Goal: Information Seeking & Learning: Learn about a topic

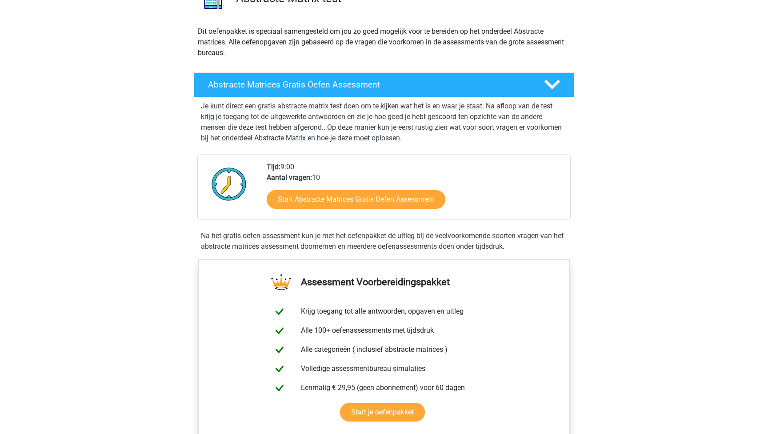
scroll to position [88, 0]
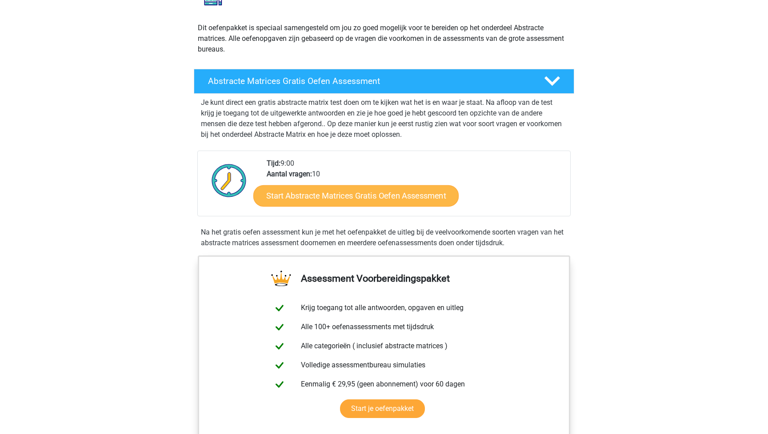
click at [349, 195] on link "Start Abstracte Matrices Gratis Oefen Assessment" at bounding box center [355, 195] width 205 height 21
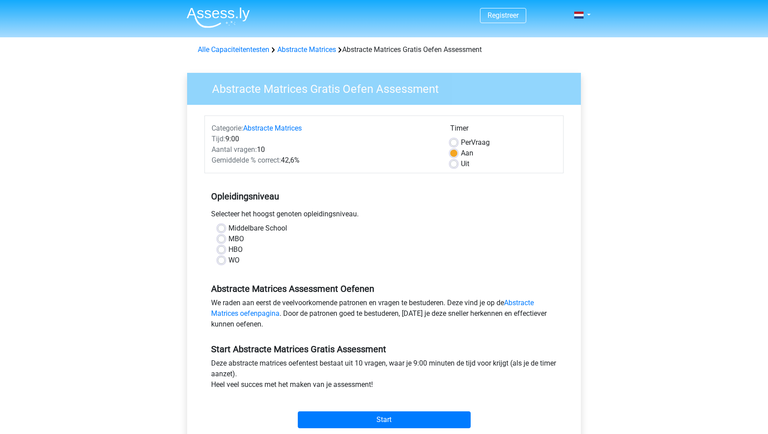
click at [228, 250] on label "HBO" at bounding box center [235, 249] width 14 height 11
click at [220, 250] on input "HBO" at bounding box center [221, 248] width 7 height 9
radio input "true"
click at [410, 421] on input "Start" at bounding box center [384, 419] width 173 height 17
click at [369, 419] on input "Start" at bounding box center [384, 419] width 173 height 17
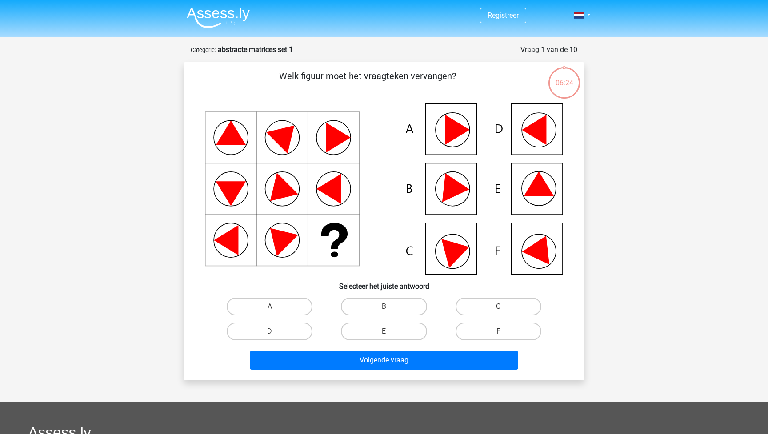
click at [453, 124] on icon at bounding box center [457, 130] width 24 height 30
click at [281, 304] on label "A" at bounding box center [270, 307] width 86 height 18
click at [275, 306] on input "A" at bounding box center [273, 309] width 6 height 6
radio input "true"
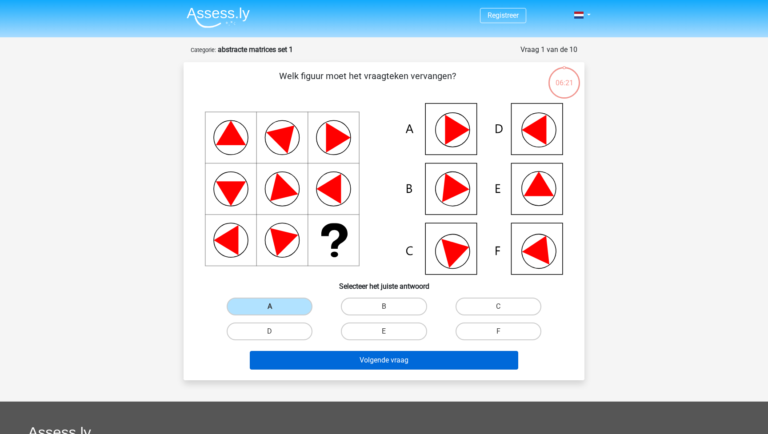
click at [379, 360] on button "Volgende vraag" at bounding box center [384, 360] width 269 height 19
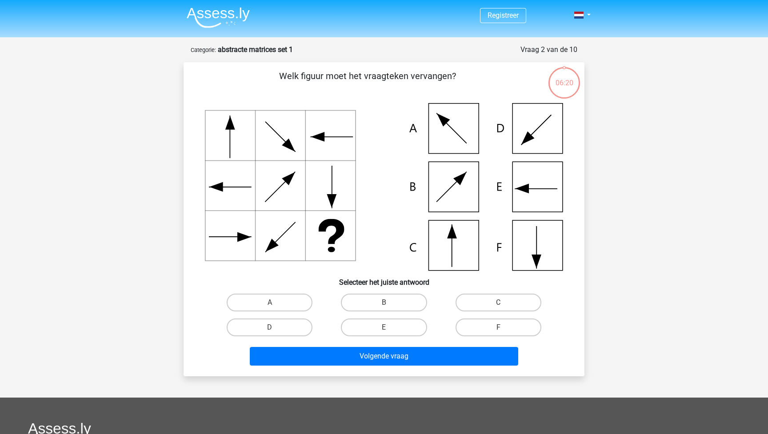
scroll to position [44, 0]
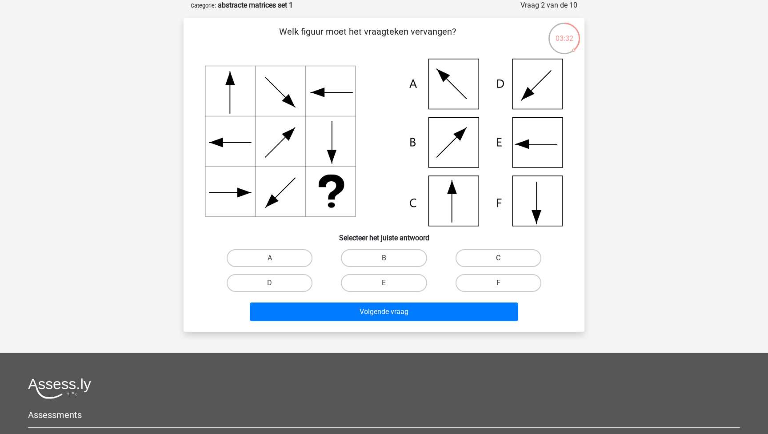
click at [505, 262] on label "C" at bounding box center [498, 258] width 86 height 18
click at [504, 262] on input "C" at bounding box center [501, 261] width 6 height 6
radio input "true"
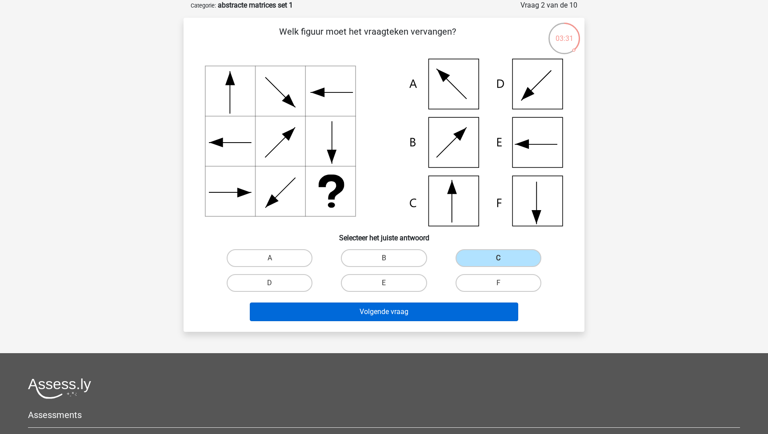
click at [422, 316] on button "Volgende vraag" at bounding box center [384, 311] width 269 height 19
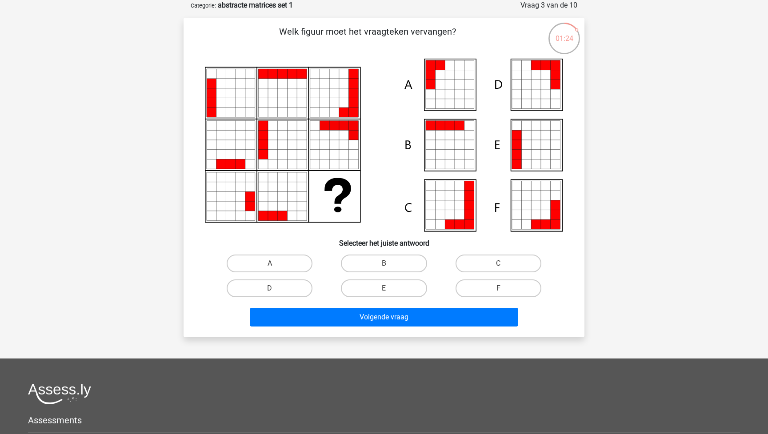
click at [450, 80] on icon at bounding box center [450, 75] width 10 height 10
click at [288, 264] on label "A" at bounding box center [270, 264] width 86 height 18
click at [275, 264] on input "A" at bounding box center [273, 266] width 6 height 6
radio input "true"
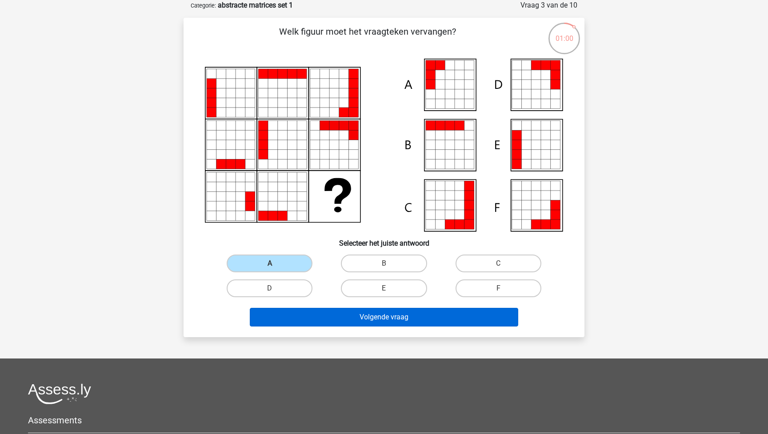
click at [338, 320] on button "Volgende vraag" at bounding box center [384, 317] width 269 height 19
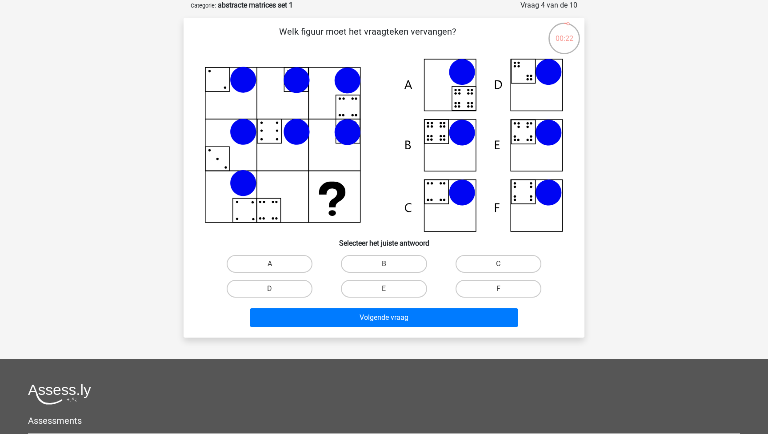
click at [440, 139] on icon at bounding box center [384, 145] width 358 height 173
click at [387, 261] on label "B" at bounding box center [384, 264] width 86 height 18
click at [387, 264] on input "B" at bounding box center [387, 267] width 6 height 6
radio input "true"
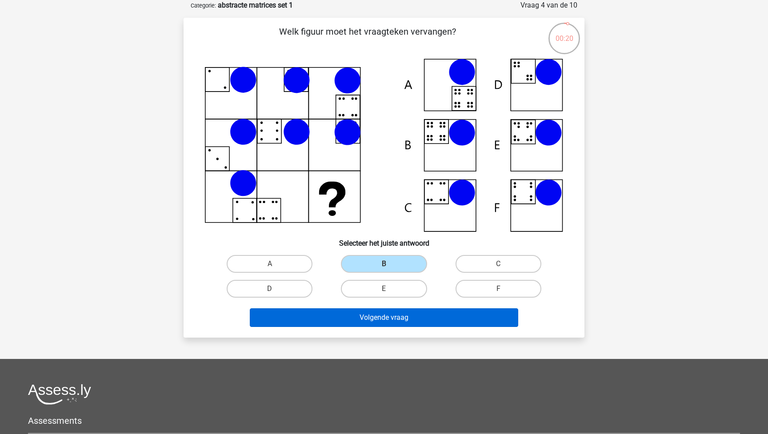
click at [369, 318] on button "Volgende vraag" at bounding box center [384, 317] width 269 height 19
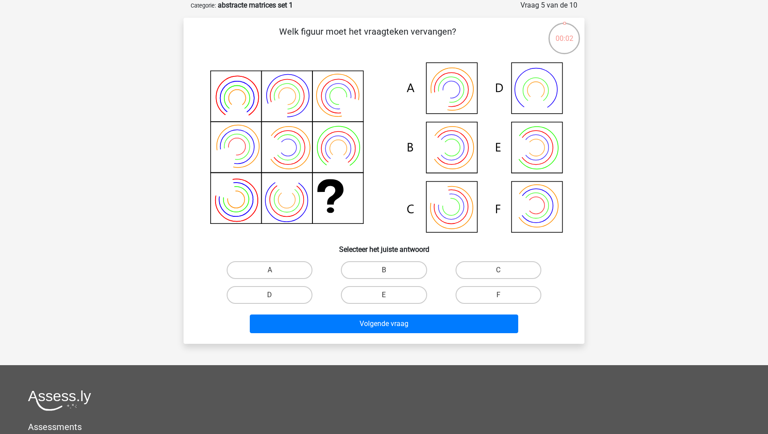
click at [466, 150] on icon at bounding box center [384, 148] width 358 height 179
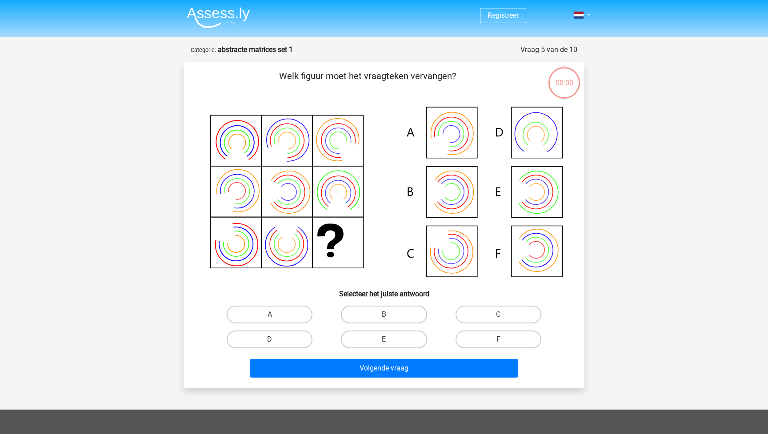
scroll to position [44, 0]
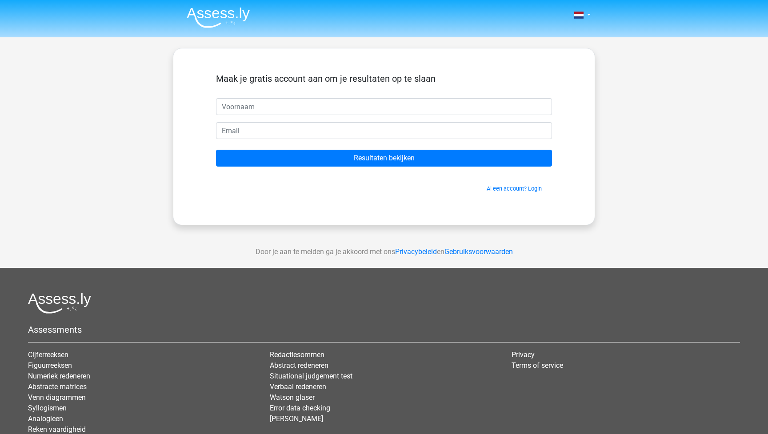
click at [399, 109] on input "text" at bounding box center [384, 106] width 336 height 17
type input "R"
type input "[PERSON_NAME]"
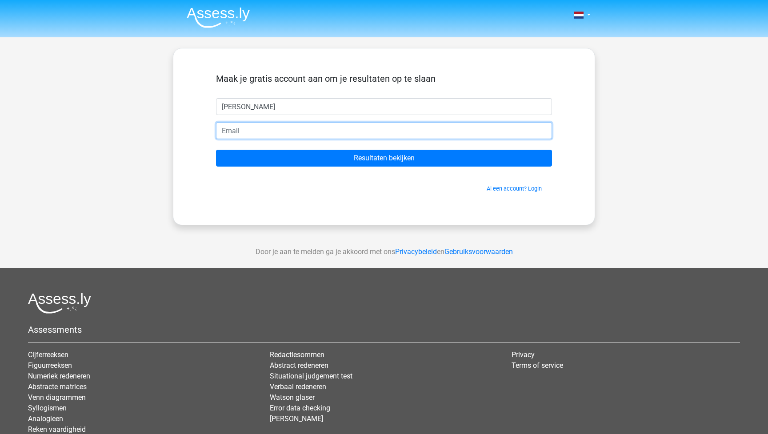
click at [384, 131] on input "email" at bounding box center [384, 130] width 336 height 17
click at [384, 136] on input "email" at bounding box center [384, 130] width 336 height 17
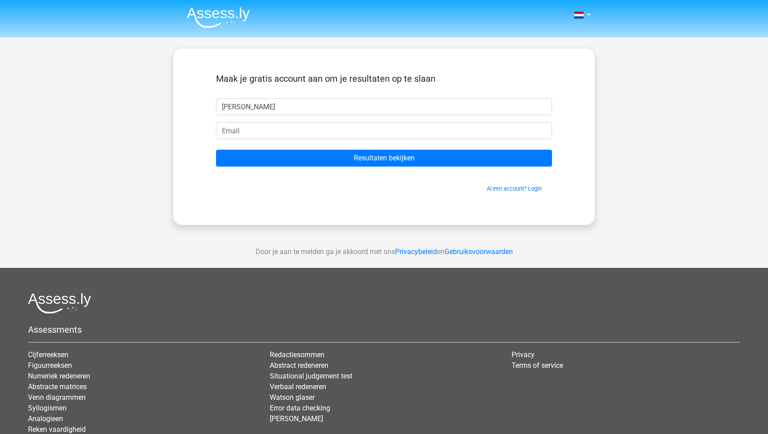
click at [366, 184] on span "Al een account? Login" at bounding box center [383, 188] width 329 height 8
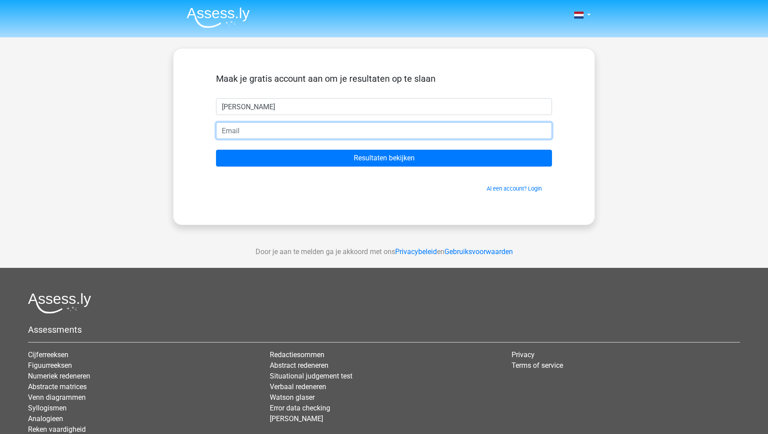
click at [322, 128] on input "email" at bounding box center [384, 130] width 336 height 17
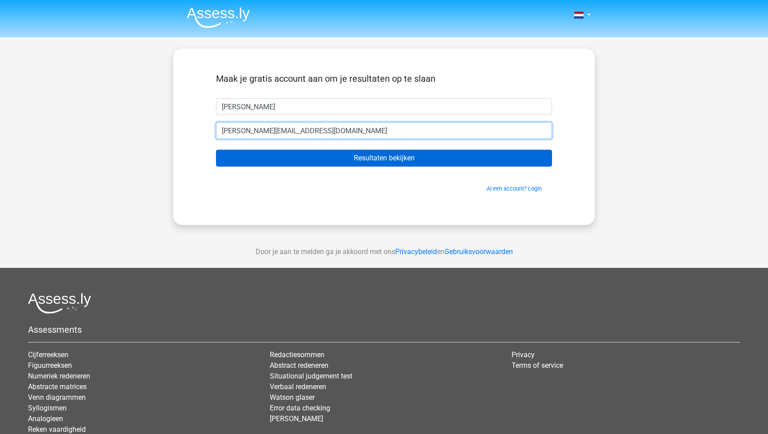
type input "[PERSON_NAME][EMAIL_ADDRESS][DOMAIN_NAME]"
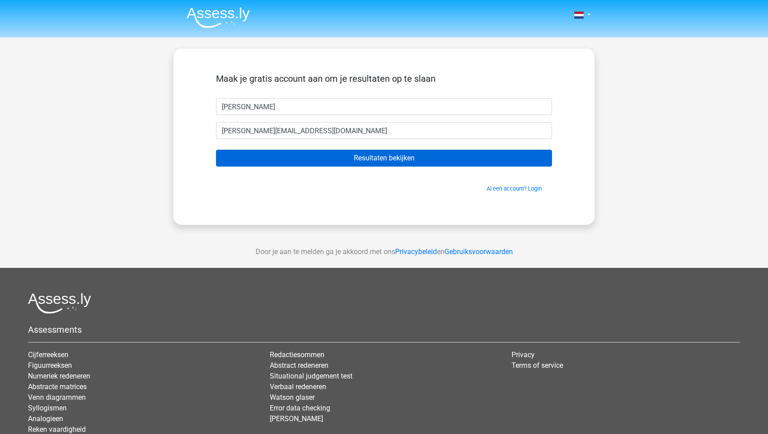
click at [401, 158] on input "Resultaten bekijken" at bounding box center [384, 158] width 336 height 17
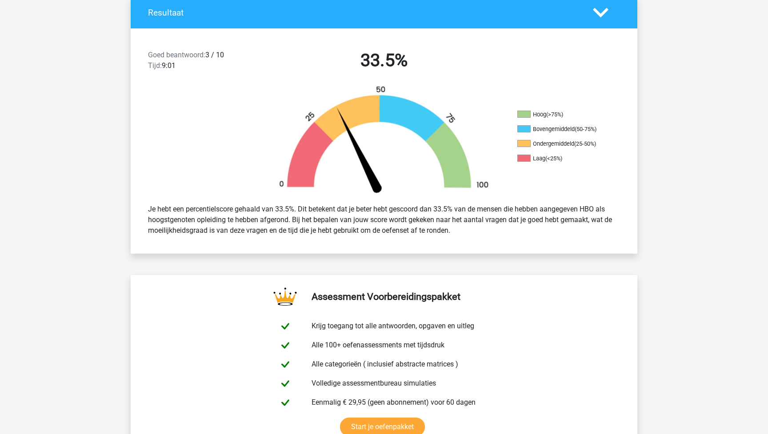
scroll to position [188, 0]
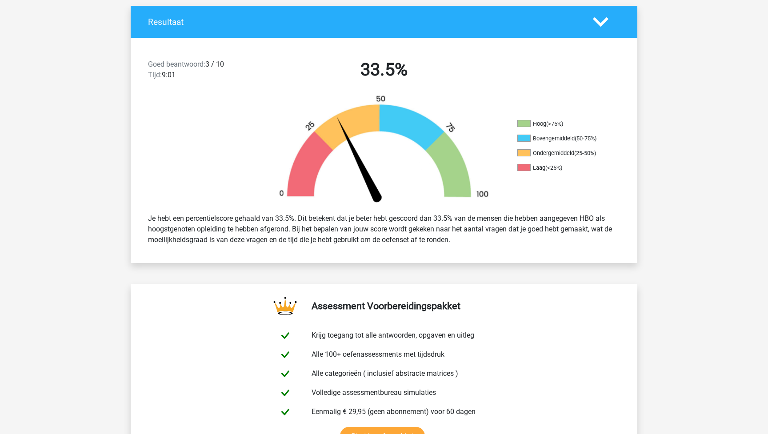
click at [602, 25] on icon at bounding box center [601, 22] width 16 height 16
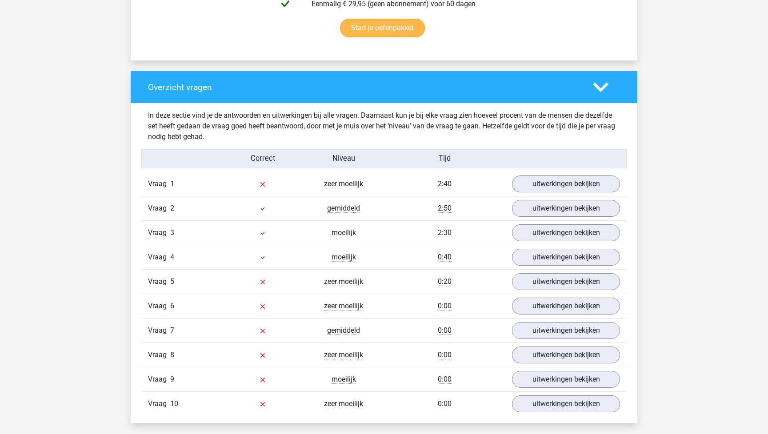
scroll to position [387, 0]
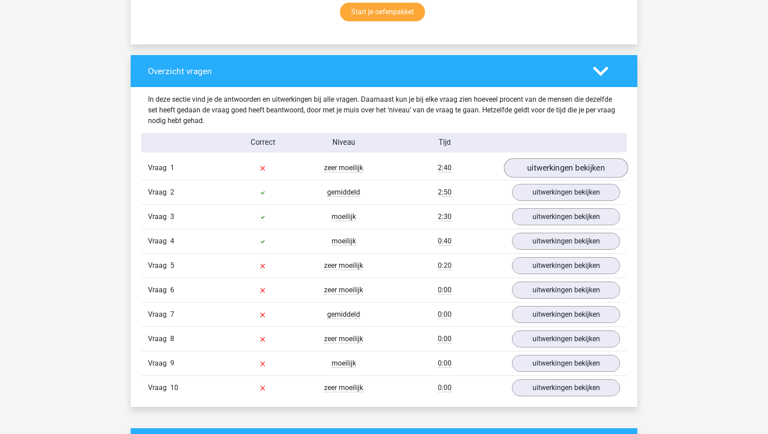
click at [561, 166] on link "uitwerkingen bekijken" at bounding box center [566, 168] width 124 height 20
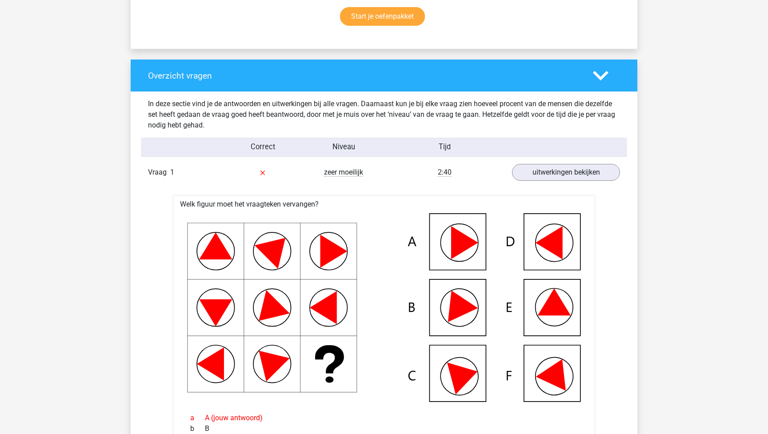
scroll to position [360, 0]
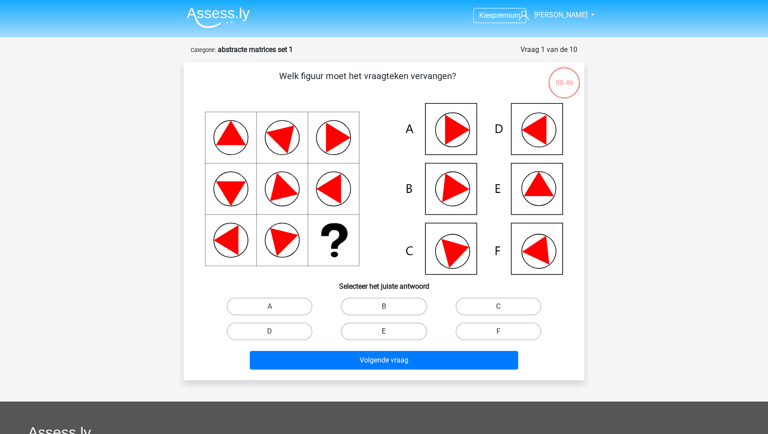
click at [393, 331] on label "E" at bounding box center [384, 331] width 86 height 18
click at [390, 331] on input "E" at bounding box center [387, 334] width 6 height 6
radio input "true"
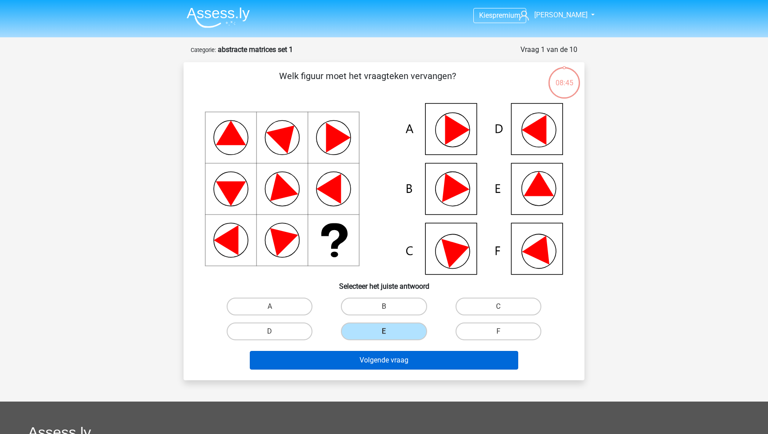
click at [392, 360] on button "Volgende vraag" at bounding box center [384, 360] width 269 height 19
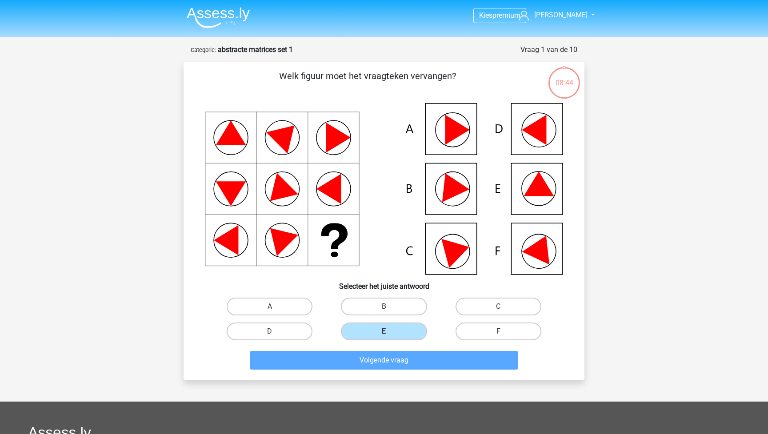
scroll to position [44, 0]
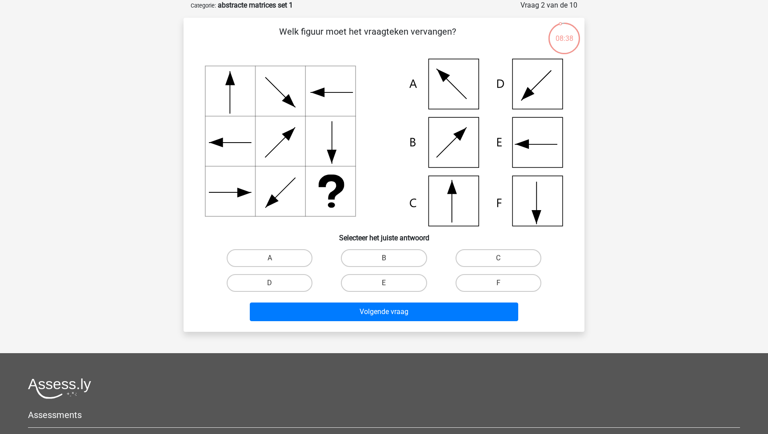
click at [452, 193] on icon at bounding box center [452, 187] width 10 height 14
click at [523, 261] on label "C" at bounding box center [498, 258] width 86 height 18
click at [504, 261] on input "C" at bounding box center [501, 261] width 6 height 6
radio input "true"
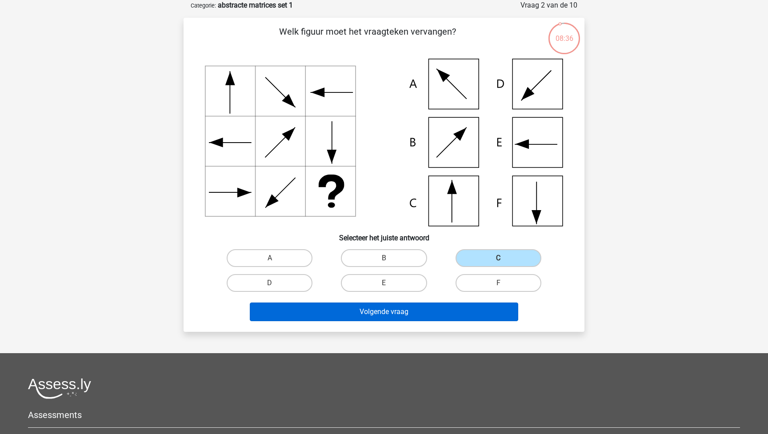
click at [471, 310] on button "Volgende vraag" at bounding box center [384, 311] width 269 height 19
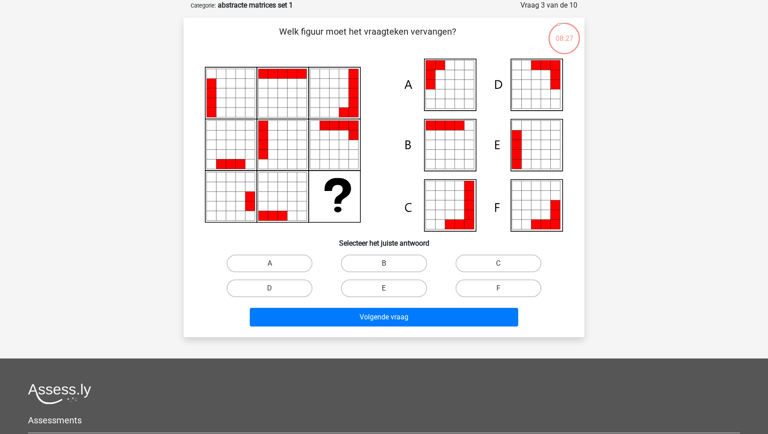
click at [271, 267] on input "A" at bounding box center [273, 266] width 6 height 6
radio input "true"
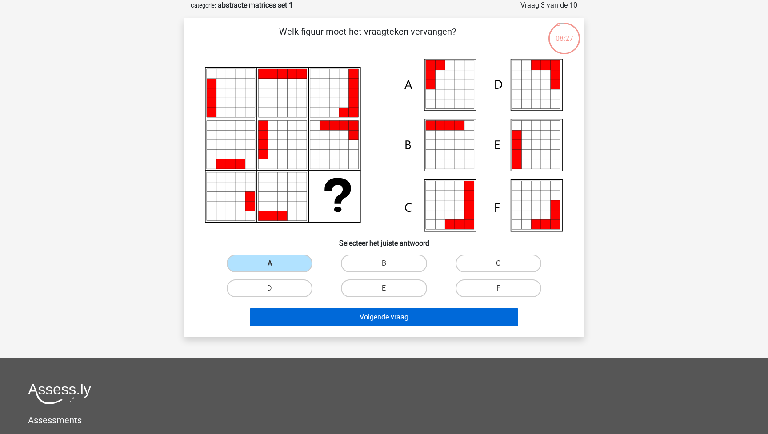
click at [386, 320] on button "Volgende vraag" at bounding box center [384, 317] width 269 height 19
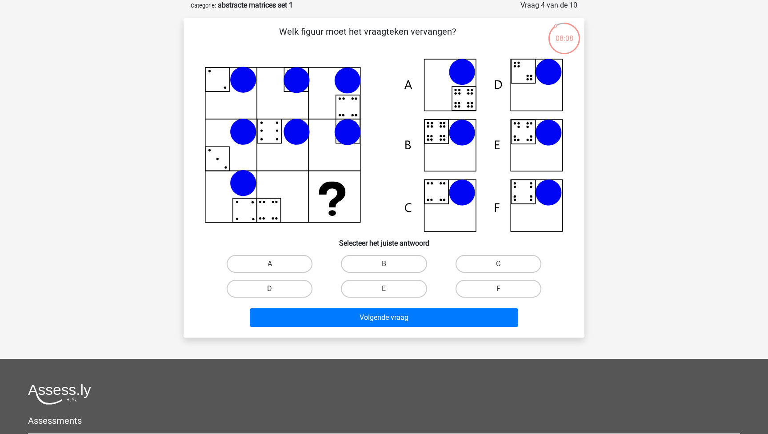
click at [525, 130] on icon at bounding box center [384, 145] width 358 height 173
click at [402, 289] on label "E" at bounding box center [384, 289] width 86 height 18
click at [390, 289] on input "E" at bounding box center [387, 292] width 6 height 6
radio input "true"
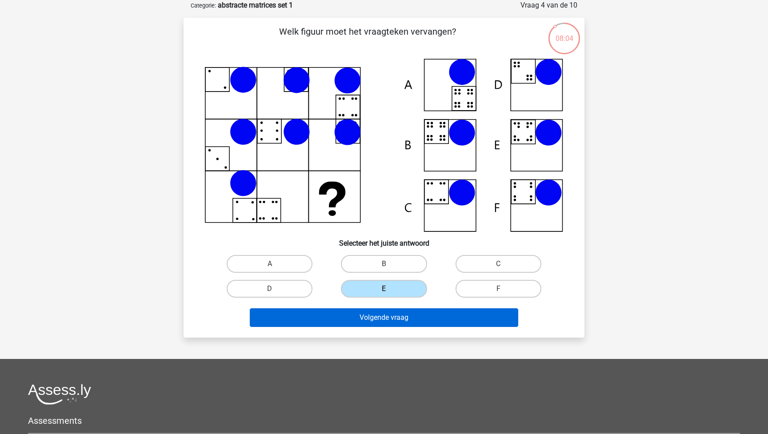
click at [402, 322] on button "Volgende vraag" at bounding box center [384, 317] width 269 height 19
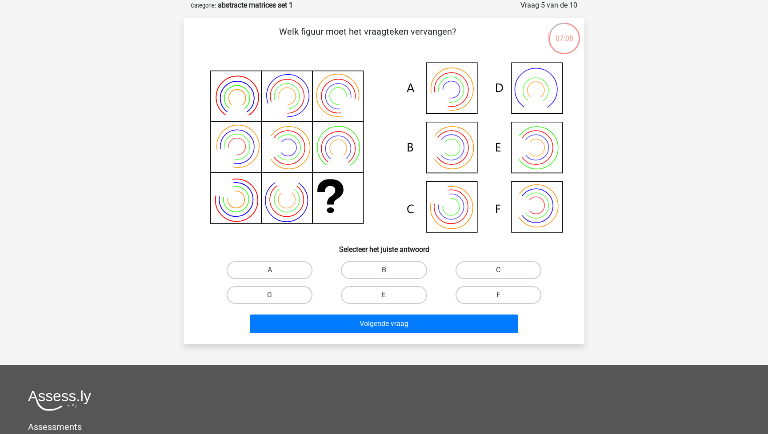
click at [481, 271] on label "C" at bounding box center [498, 270] width 86 height 18
click at [498, 271] on input "C" at bounding box center [501, 273] width 6 height 6
radio input "true"
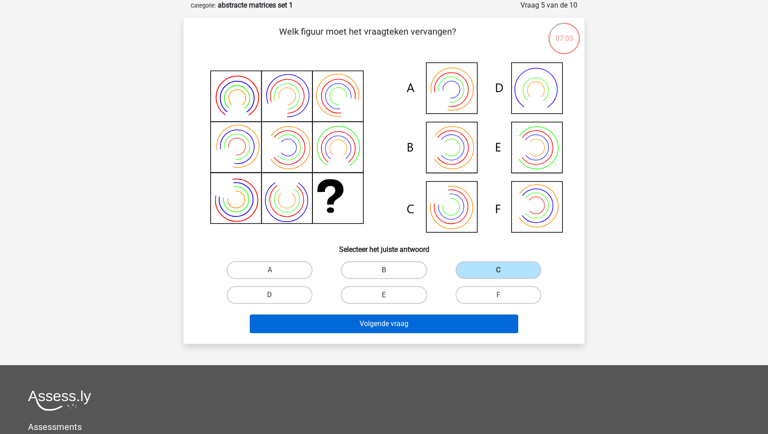
click at [435, 322] on button "Volgende vraag" at bounding box center [384, 323] width 269 height 19
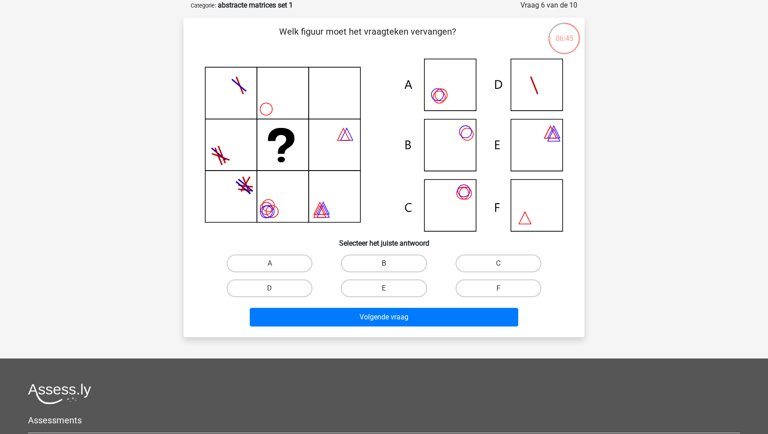
click at [397, 262] on label "B" at bounding box center [384, 264] width 86 height 18
click at [390, 263] on input "B" at bounding box center [387, 266] width 6 height 6
radio input "true"
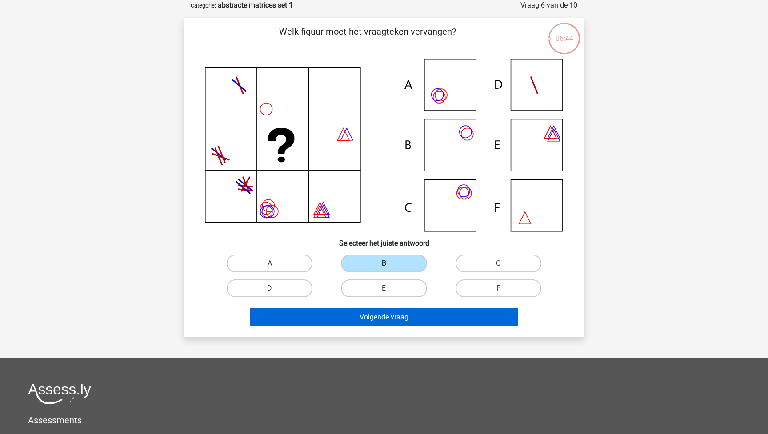
click at [396, 319] on button "Volgende vraag" at bounding box center [384, 317] width 269 height 19
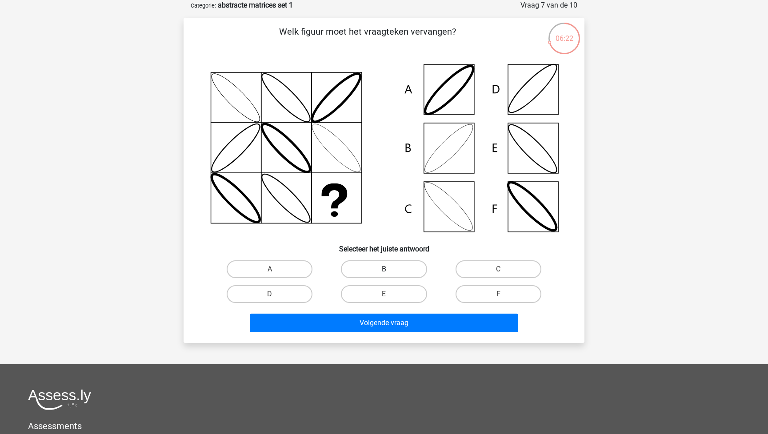
click at [391, 266] on label "B" at bounding box center [384, 269] width 86 height 18
click at [390, 269] on input "B" at bounding box center [387, 272] width 6 height 6
radio input "true"
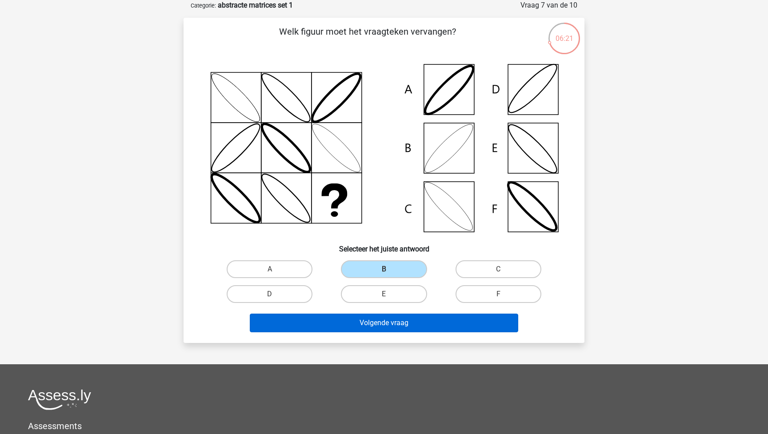
click at [394, 325] on button "Volgende vraag" at bounding box center [384, 323] width 269 height 19
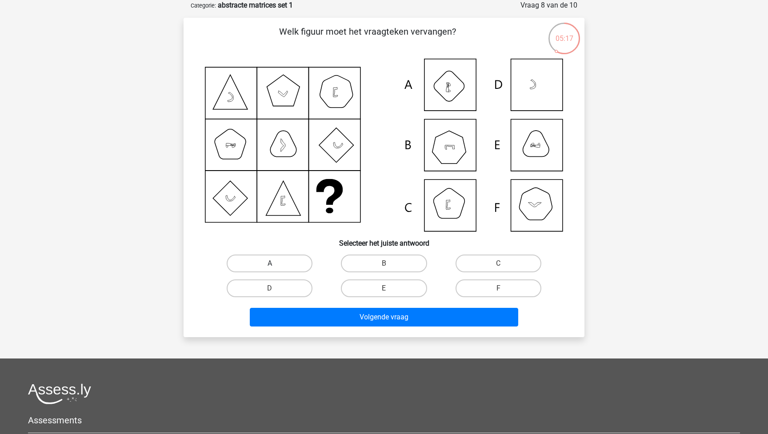
click at [281, 264] on label "A" at bounding box center [270, 264] width 86 height 18
click at [275, 264] on input "A" at bounding box center [273, 266] width 6 height 6
radio input "true"
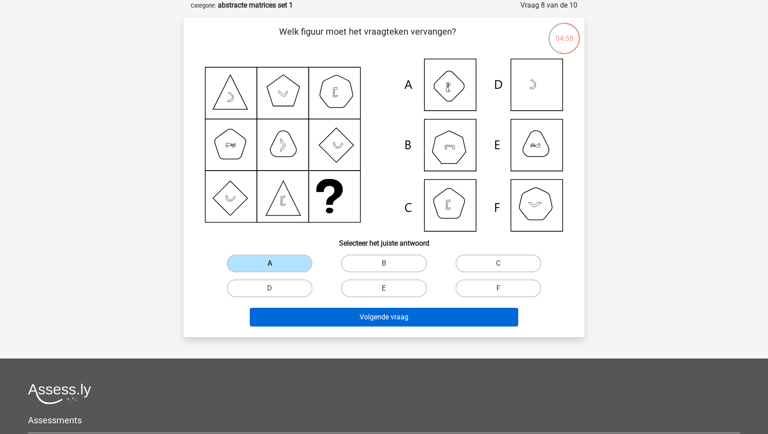
click at [360, 323] on button "Volgende vraag" at bounding box center [384, 317] width 269 height 19
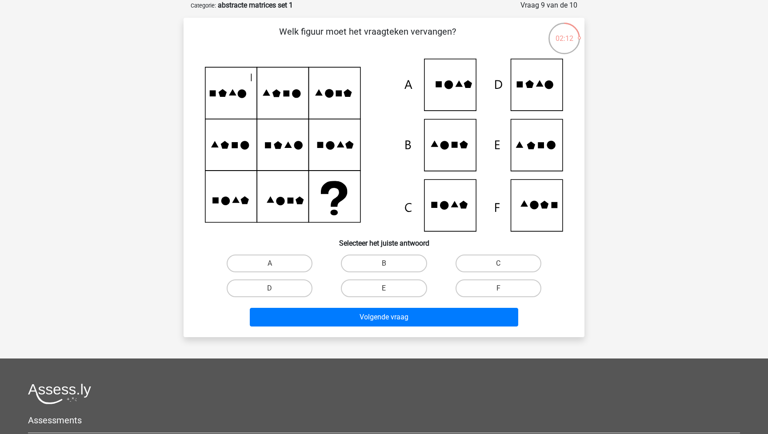
click at [531, 149] on icon at bounding box center [531, 146] width 8 height 8
click at [400, 286] on label "E" at bounding box center [384, 288] width 86 height 18
click at [390, 288] on input "E" at bounding box center [387, 291] width 6 height 6
radio input "true"
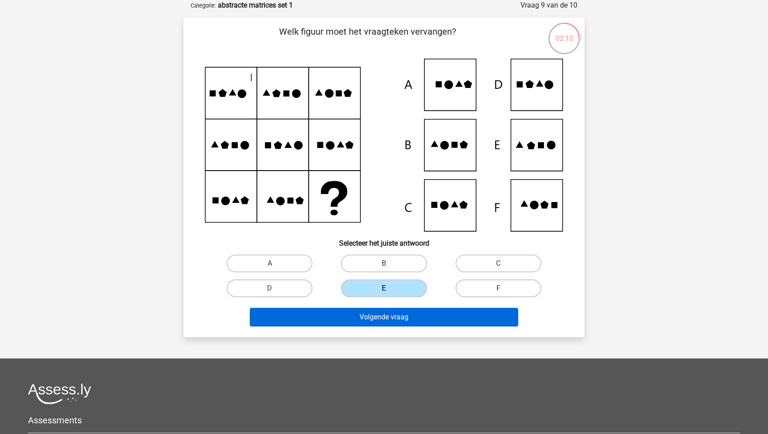
click at [393, 319] on button "Volgende vraag" at bounding box center [384, 317] width 269 height 19
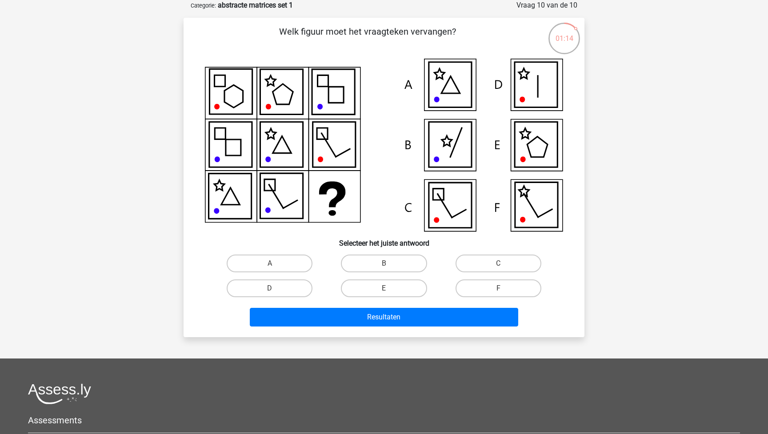
click at [526, 141] on icon at bounding box center [535, 144] width 43 height 45
click at [298, 288] on label "D" at bounding box center [270, 288] width 86 height 18
click at [275, 288] on input "D" at bounding box center [273, 291] width 6 height 6
radio input "true"
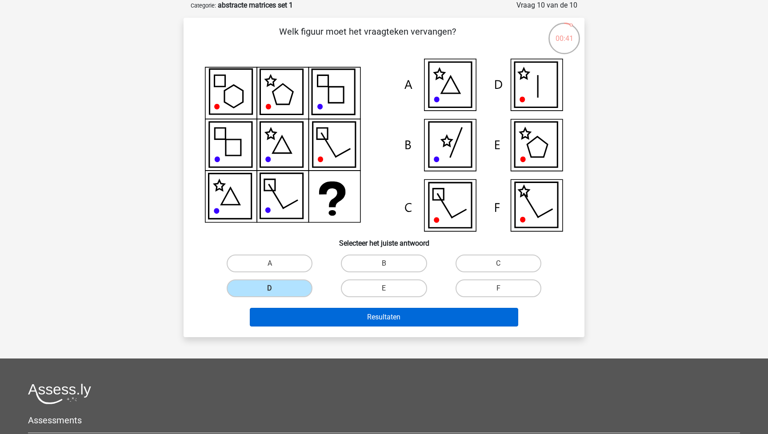
click at [348, 318] on button "Resultaten" at bounding box center [384, 317] width 269 height 19
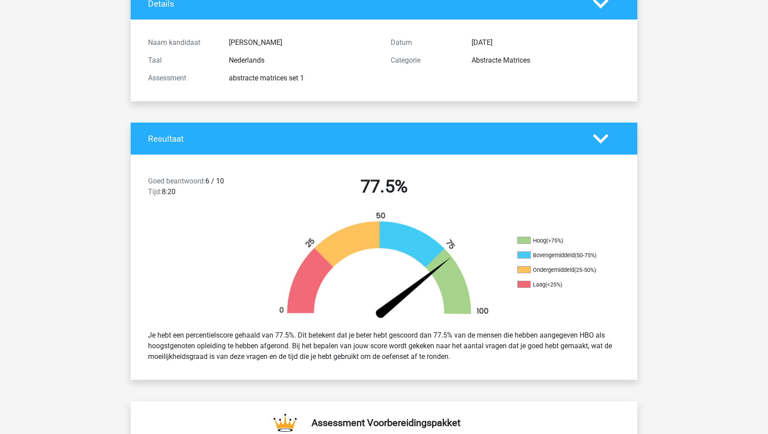
scroll to position [72, 0]
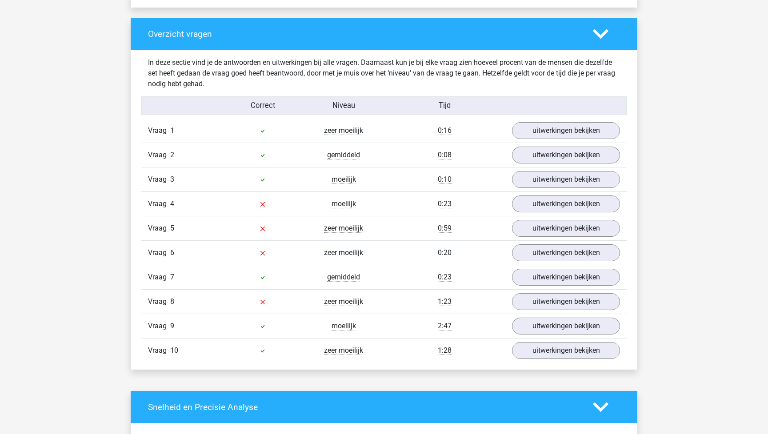
scroll to position [650, 0]
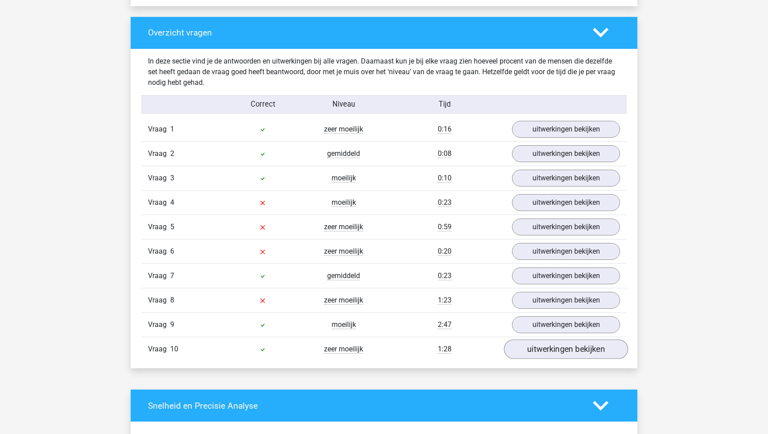
click at [533, 355] on link "uitwerkingen bekijken" at bounding box center [566, 350] width 124 height 20
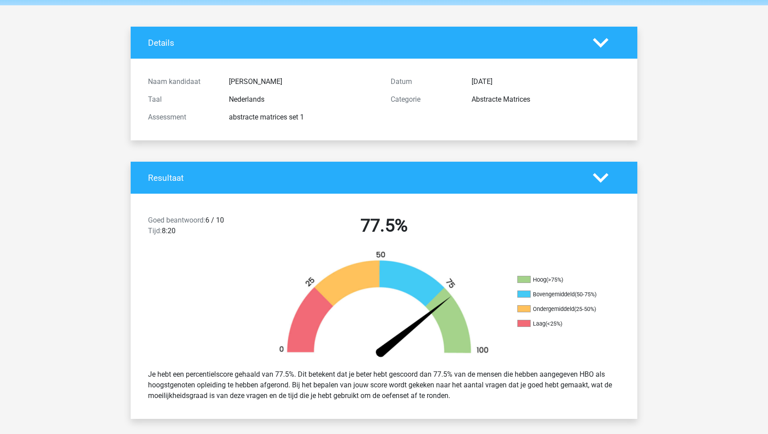
scroll to position [22, 0]
